Goal: Navigation & Orientation: Find specific page/section

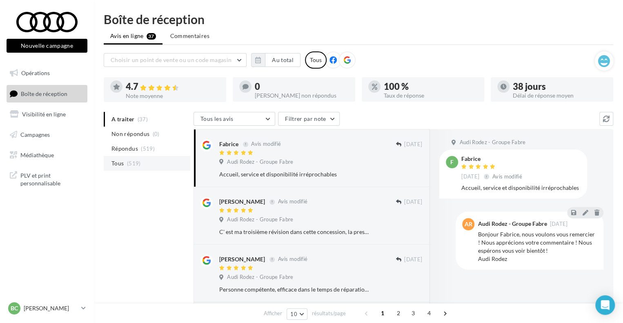
click at [125, 159] on li "Tous (519)" at bounding box center [147, 163] width 87 height 15
